Goal: Communication & Community: Answer question/provide support

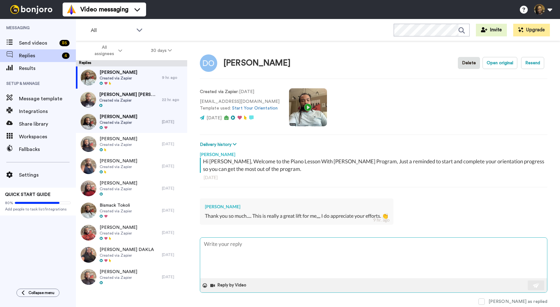
type textarea "x"
click at [484, 299] on span at bounding box center [481, 301] width 6 height 6
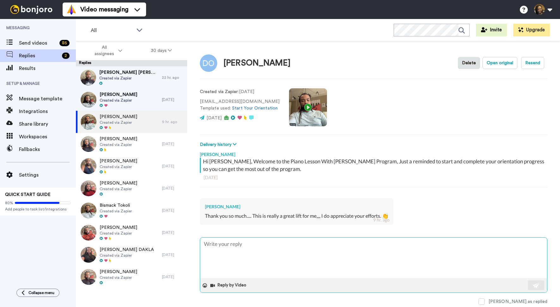
click at [204, 252] on textarea at bounding box center [373, 257] width 347 height 40
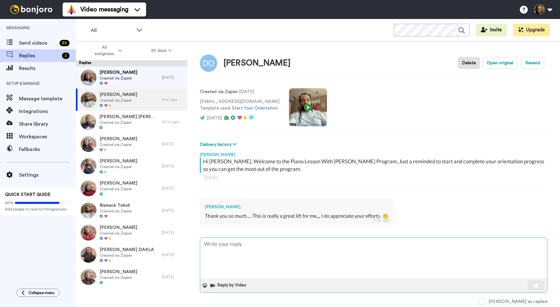
paste textarea "I’m really glad you shared this with me—thank you! Trust me, you’re not alone i…"
type textarea "x"
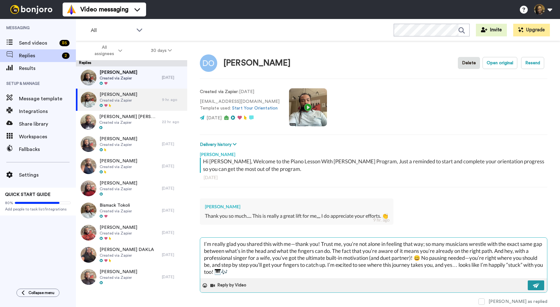
type textarea "I’m really glad you shared this with me—thank you! Trust me, you’re not alone i…"
click at [538, 283] on img at bounding box center [536, 285] width 7 height 5
type textarea "x"
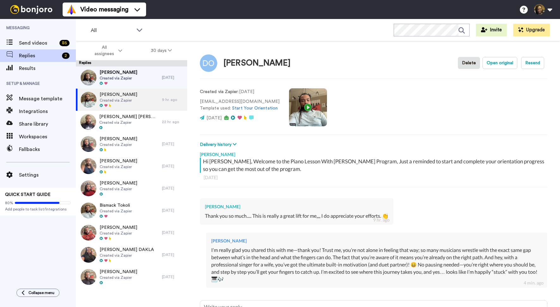
type textarea "x"
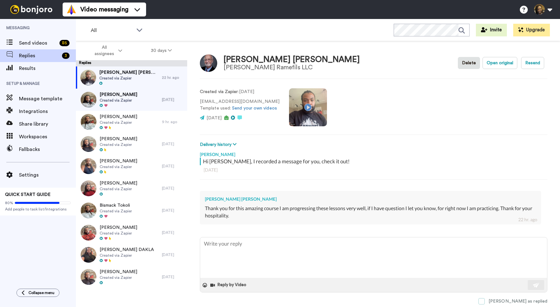
click at [484, 301] on span at bounding box center [481, 301] width 6 height 6
type textarea "x"
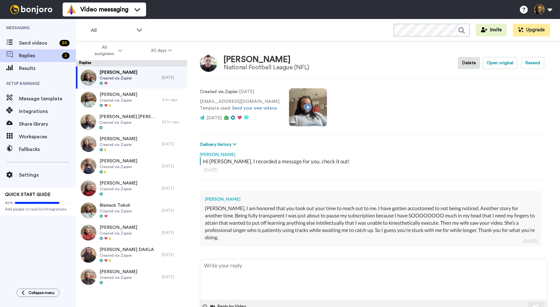
scroll to position [2, 0]
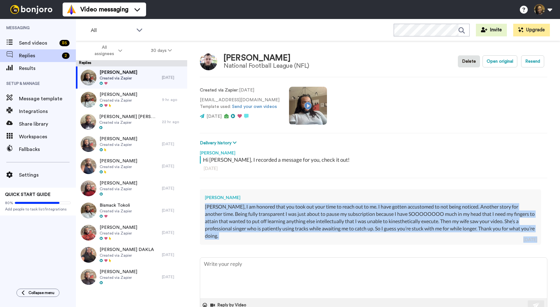
drag, startPoint x: 530, startPoint y: 228, endPoint x: 203, endPoint y: 205, distance: 327.9
click at [200, 204] on div "Corey White Warren, I am honored that you took out your time to reach out to me…" at bounding box center [370, 216] width 341 height 55
copy div "Warren, I am honored that you took out your time to reach out to me. I have got…"
